Goal: Task Accomplishment & Management: Manage account settings

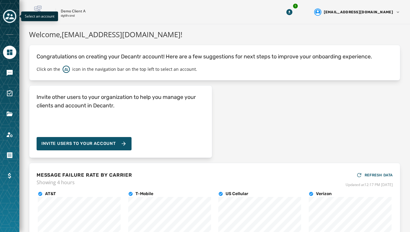
click at [10, 16] on icon "Toggle account select drawer" at bounding box center [9, 16] width 8 height 8
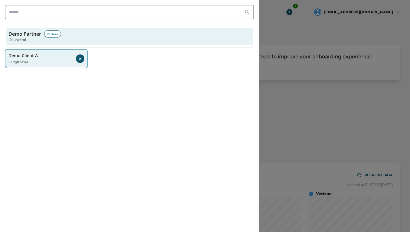
click at [23, 64] on p "ID: dgt8vznd" at bounding box center [18, 62] width 20 height 5
click at [32, 57] on p "Demo Client A" at bounding box center [22, 56] width 29 height 6
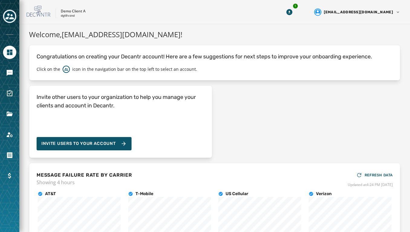
scroll to position [60, 0]
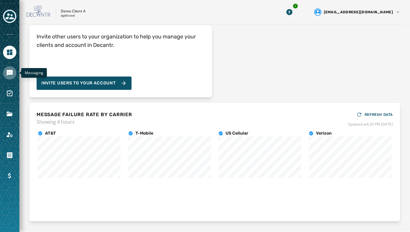
click at [10, 72] on icon "Navigate to Messaging" at bounding box center [10, 73] width 6 height 6
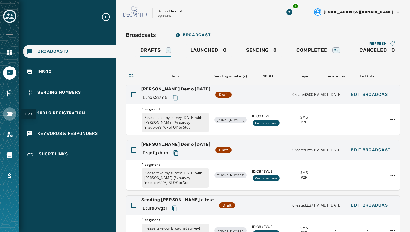
click at [9, 116] on icon "Navigate to Files" at bounding box center [10, 114] width 6 height 5
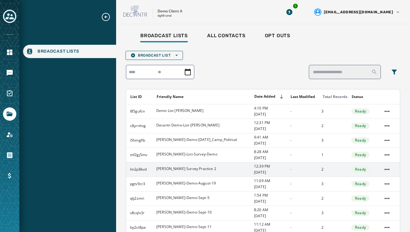
scroll to position [17, 0]
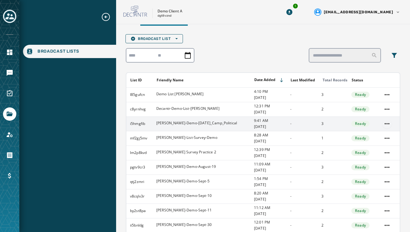
click at [389, 124] on html "Broadcast Lists Skip To Main Content Demo Client A dgt8vznd 1 [EMAIL_ADDRESS][D…" at bounding box center [205, 116] width 410 height 232
click at [386, 146] on div "Delete list" at bounding box center [387, 146] width 27 height 10
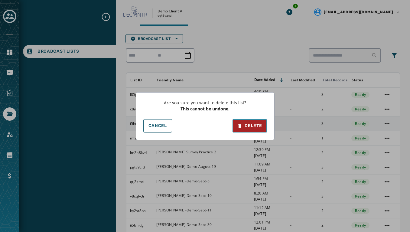
click at [261, 124] on div "Delete" at bounding box center [249, 126] width 24 height 6
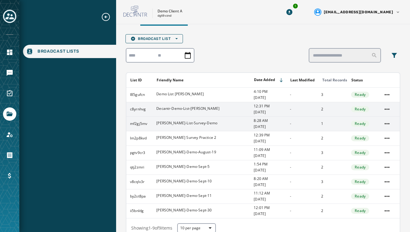
scroll to position [48, 0]
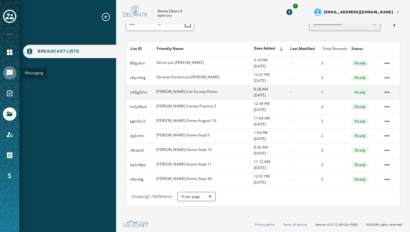
click at [9, 70] on icon "Navigate to Messaging" at bounding box center [10, 73] width 6 height 6
